Goal: Task Accomplishment & Management: Manage account settings

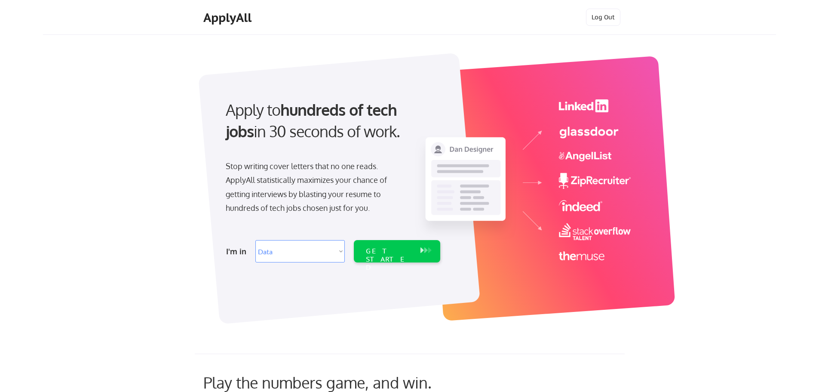
select select ""data_science___analytics""
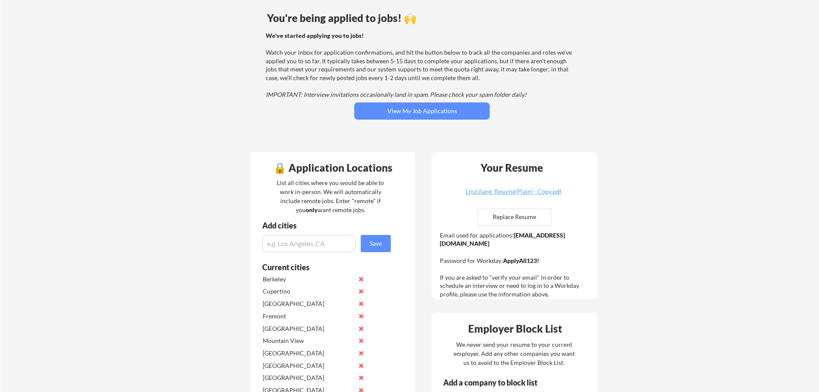
scroll to position [129, 0]
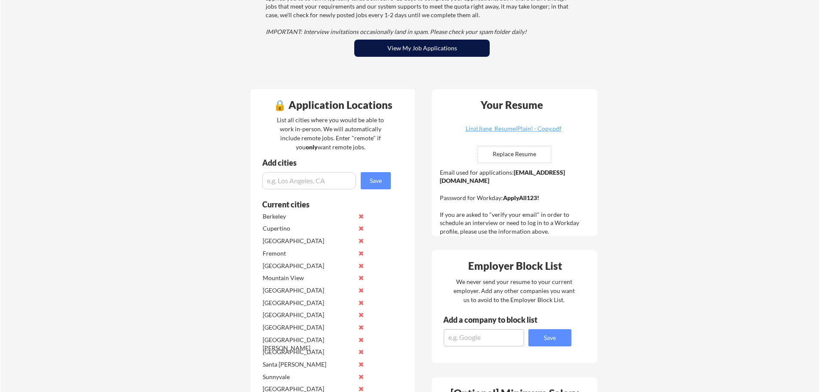
click at [427, 47] on button "View My Job Applications" at bounding box center [421, 48] width 135 height 17
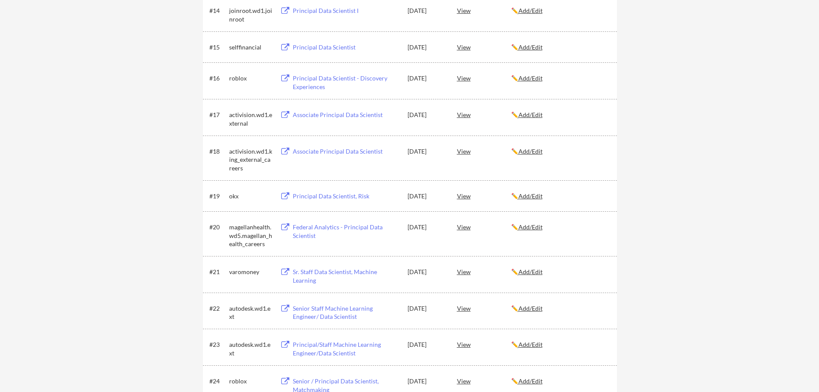
click at [315, 193] on div "Principal Data Scientist, Risk" at bounding box center [346, 196] width 107 height 9
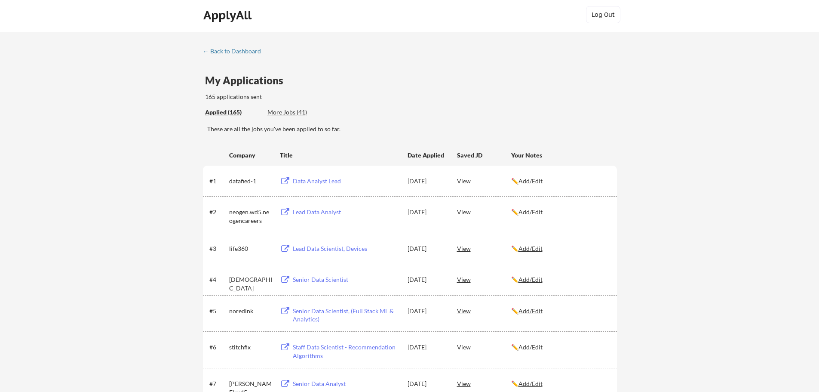
scroll to position [0, 0]
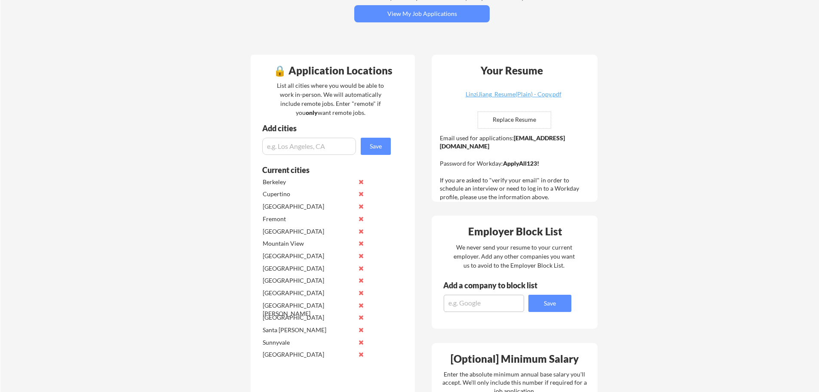
scroll to position [129, 0]
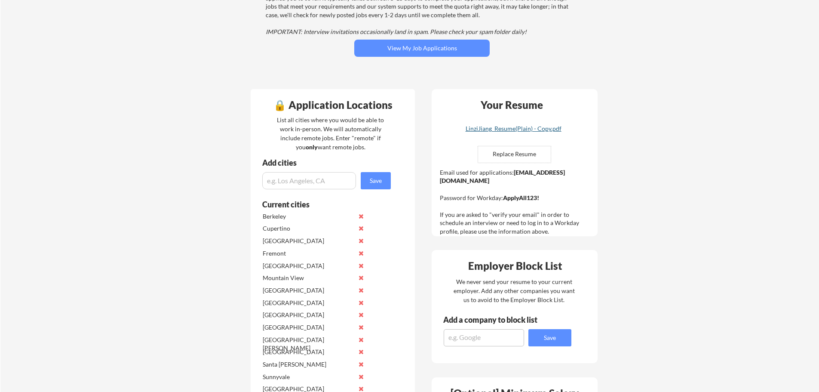
click at [503, 129] on div "LinziJiang_Resume(Plain) - Copy.pdf" at bounding box center [513, 129] width 102 height 6
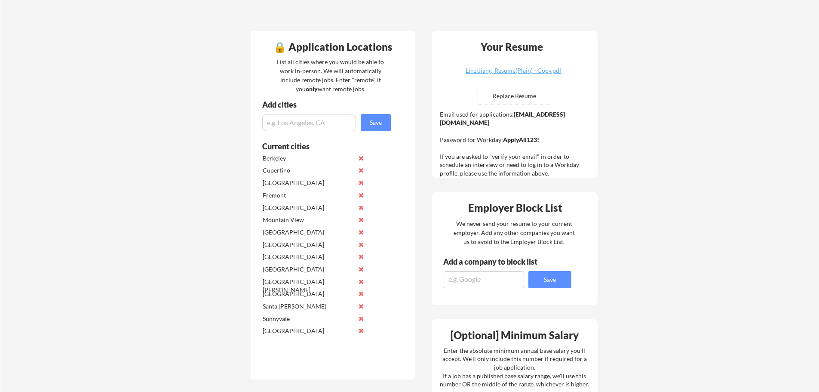
scroll to position [172, 0]
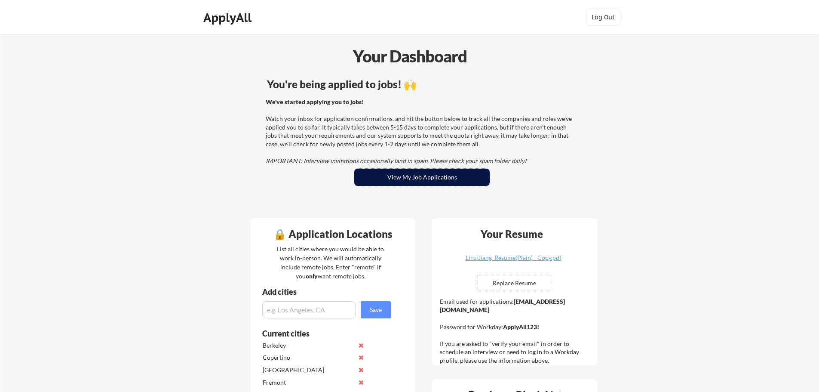
click at [445, 181] on button "View My Job Applications" at bounding box center [421, 177] width 135 height 17
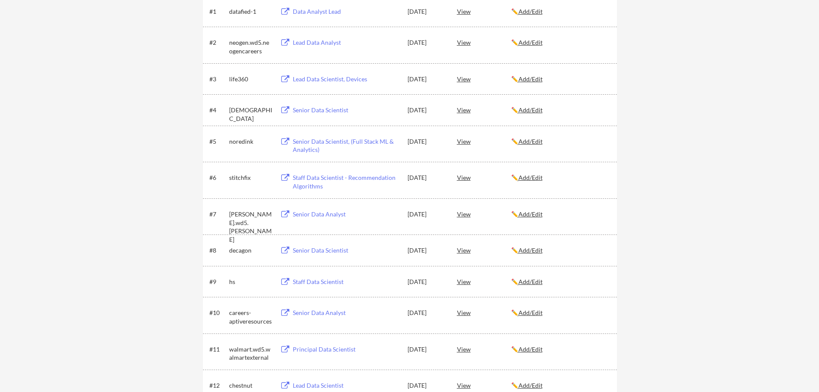
scroll to position [190, 0]
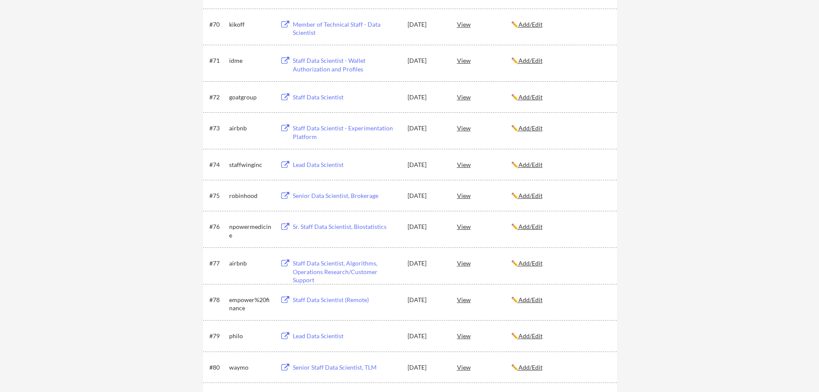
scroll to position [3111, 0]
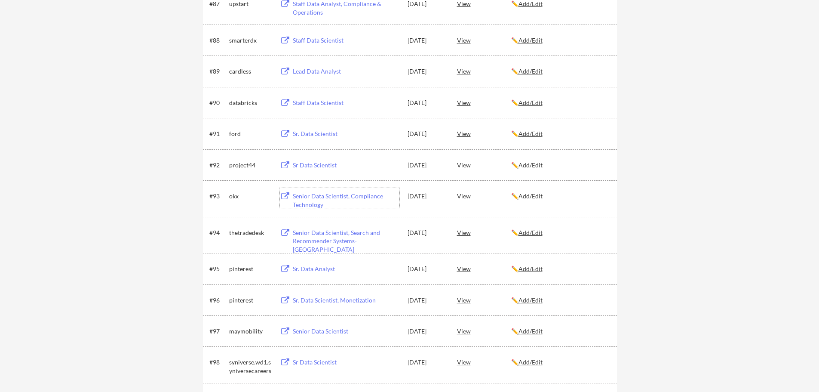
drag, startPoint x: 347, startPoint y: 196, endPoint x: 343, endPoint y: 205, distance: 9.8
click at [354, 212] on div "#93 okx Senior Data Scientist, Compliance Technology [DATE] View ✏️ Add/Edit" at bounding box center [410, 198] width 414 height 37
click at [332, 196] on div "Senior Data Scientist, Compliance Technology" at bounding box center [346, 200] width 107 height 17
